Goal: Share content

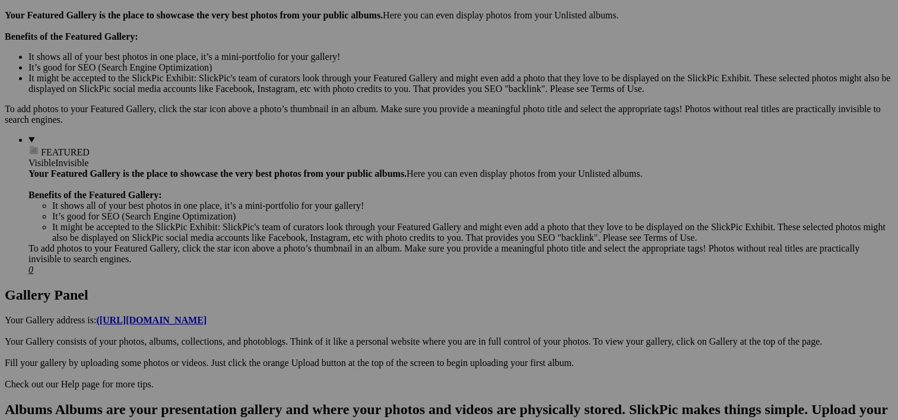
scroll to position [381, 0]
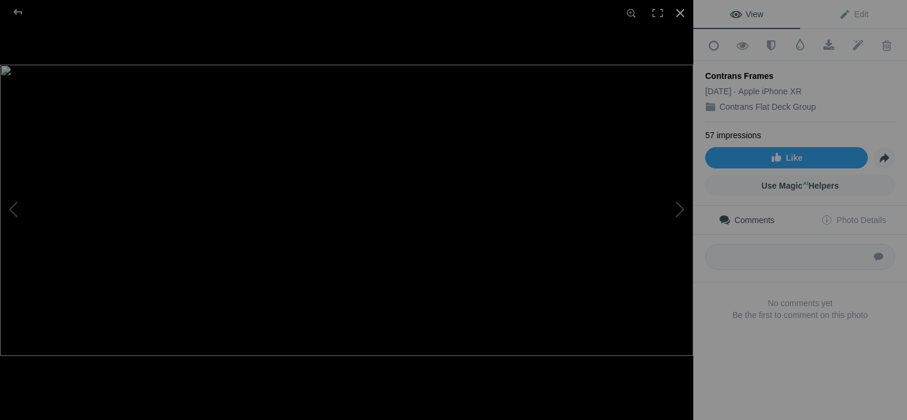
click at [678, 14] on div at bounding box center [680, 13] width 26 height 26
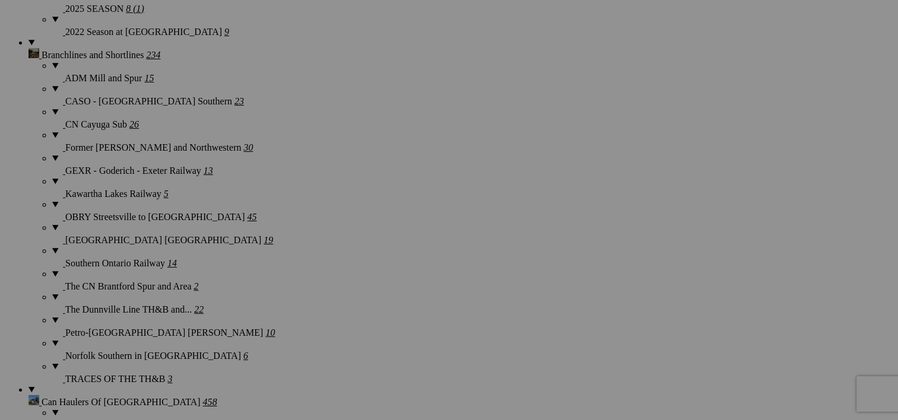
scroll to position [2019, 0]
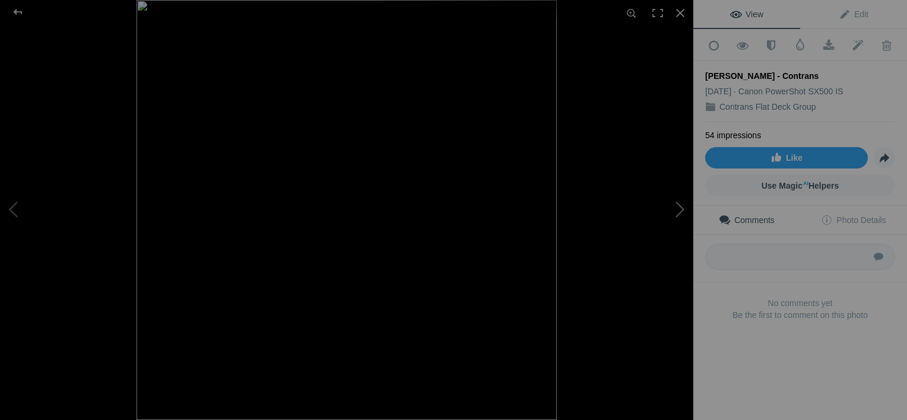
click at [679, 217] on button at bounding box center [648, 210] width 89 height 151
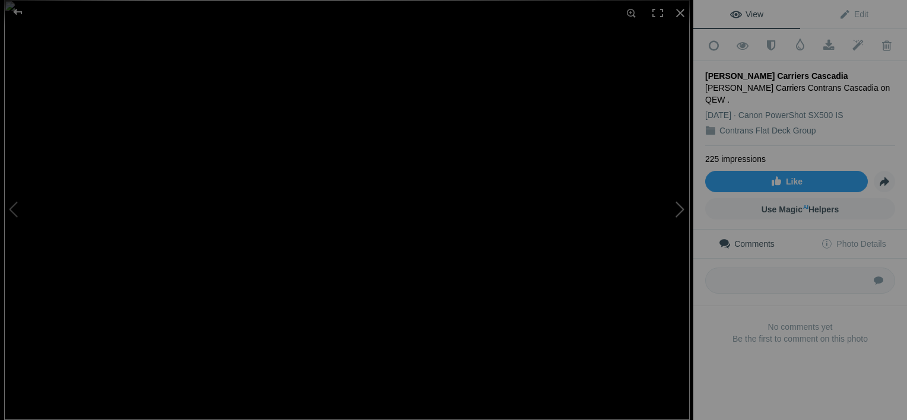
click at [679, 217] on button at bounding box center [648, 210] width 89 height 151
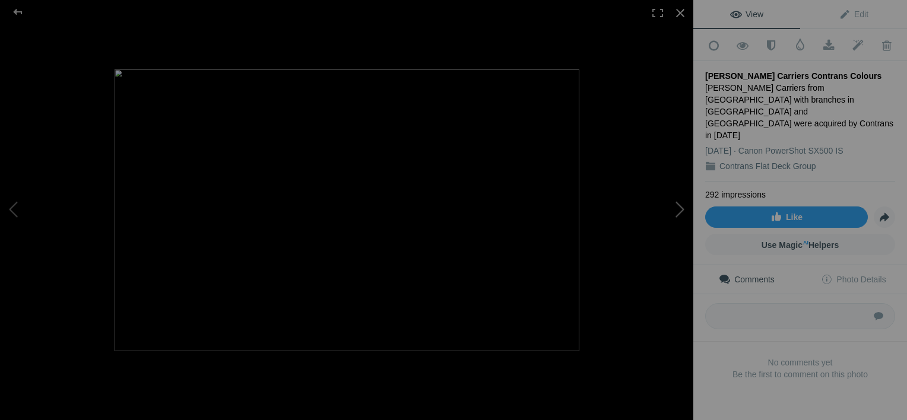
click at [679, 217] on button at bounding box center [648, 210] width 89 height 151
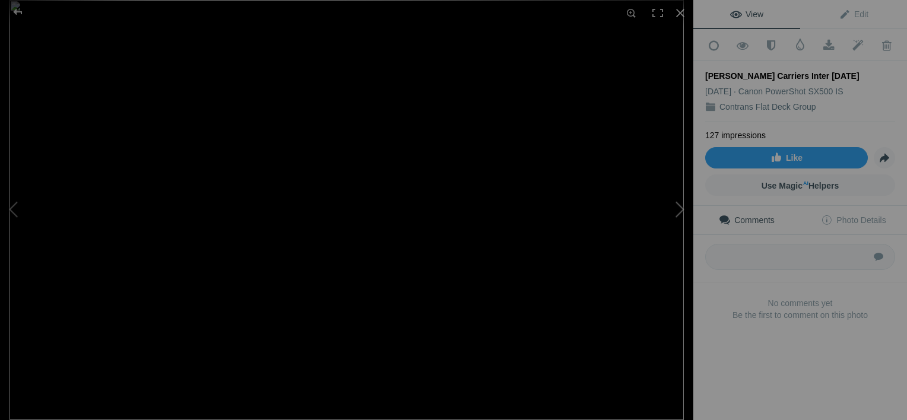
click at [679, 217] on button at bounding box center [648, 210] width 89 height 151
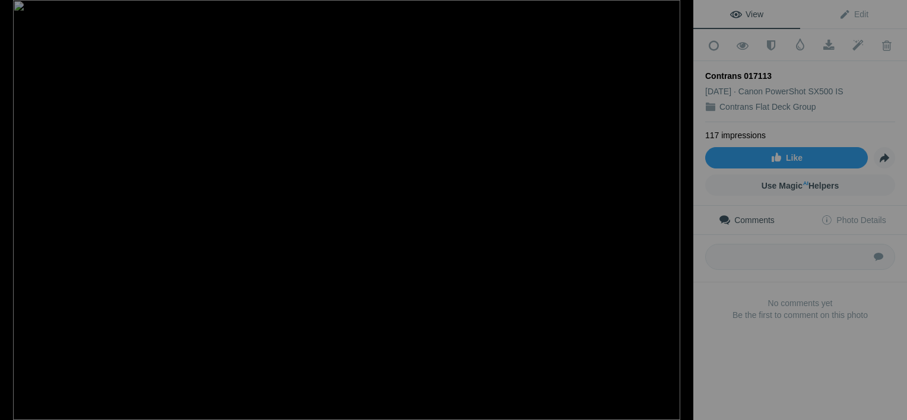
click at [679, 217] on button at bounding box center [648, 210] width 89 height 151
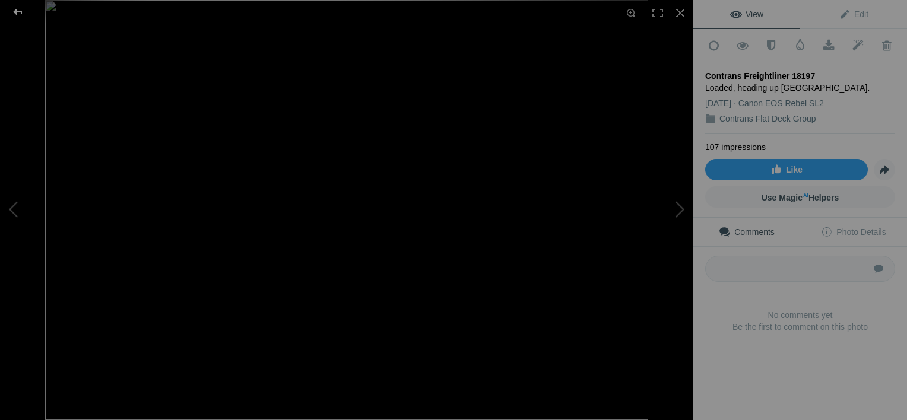
click at [14, 11] on div at bounding box center [17, 12] width 43 height 24
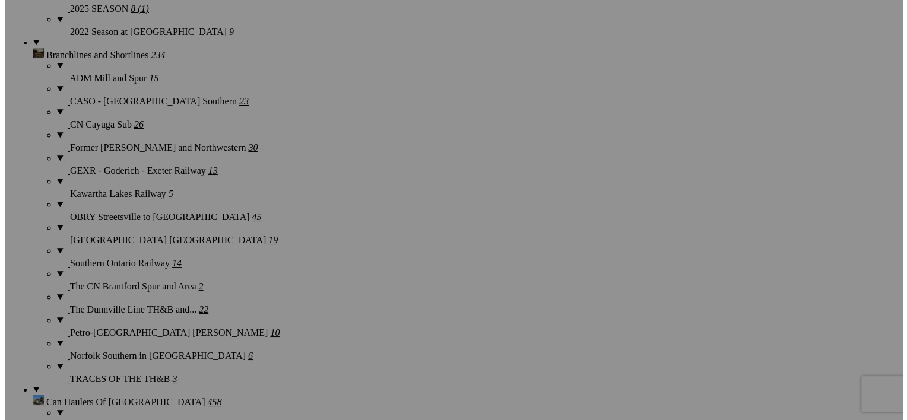
scroll to position [0, 0]
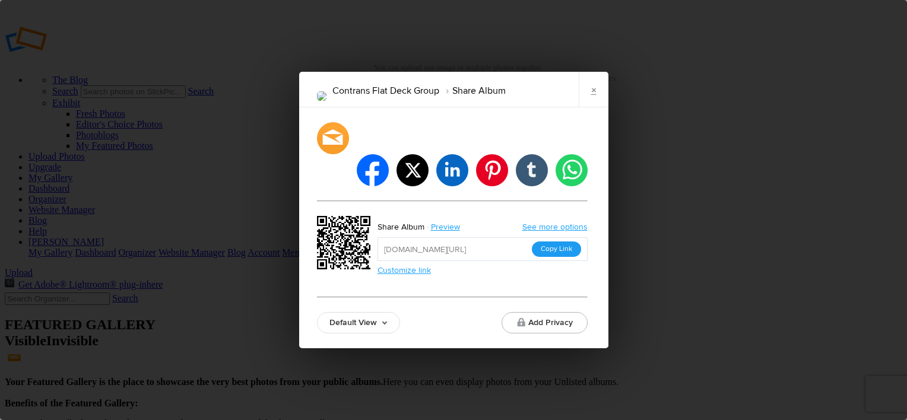
click at [550, 242] on button "Copy Link" at bounding box center [556, 249] width 49 height 15
click at [503, 237] on input "[URL][DOMAIN_NAME]" at bounding box center [483, 249] width 210 height 24
drag, startPoint x: 503, startPoint y: 233, endPoint x: 552, endPoint y: 229, distance: 48.9
click at [552, 237] on input "[URL][DOMAIN_NAME]" at bounding box center [483, 249] width 210 height 24
click at [374, 165] on li "facebook" at bounding box center [372, 170] width 35 height 35
